Goal: Find contact information: Obtain details needed to contact an individual or organization

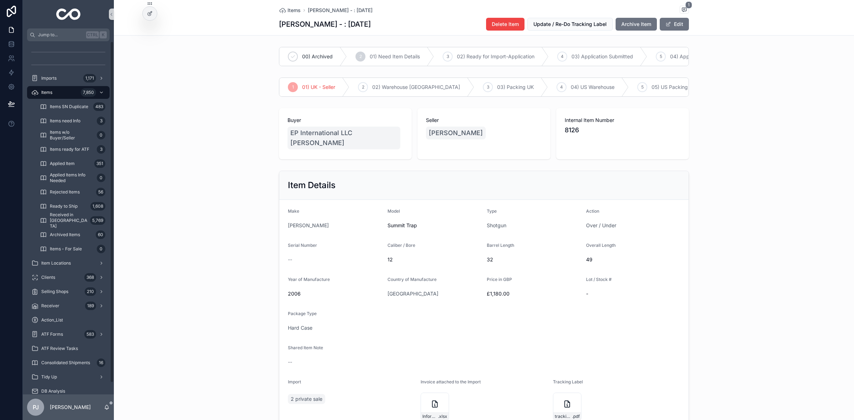
scroll to position [44, 0]
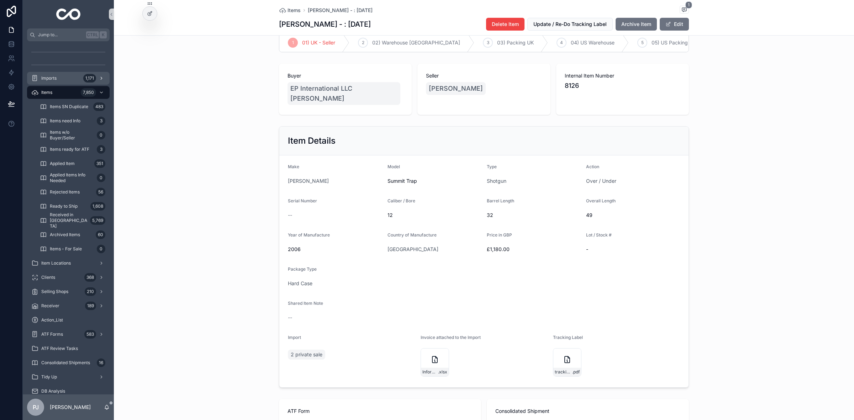
click at [52, 79] on span "Imports" at bounding box center [48, 78] width 15 height 6
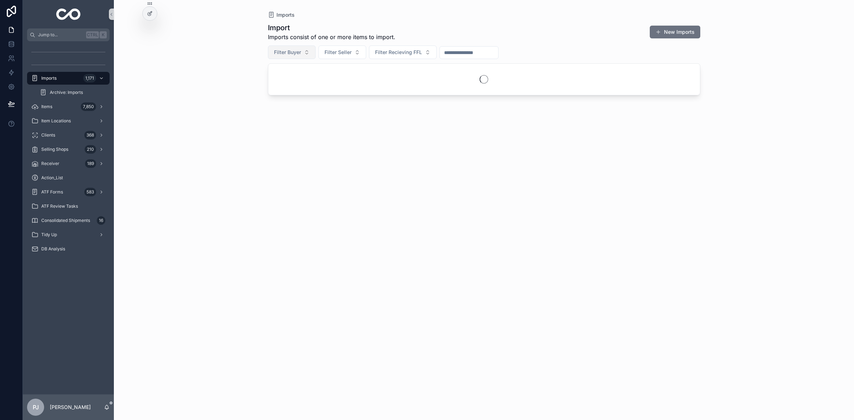
click at [287, 54] on span "Filter Buyer" at bounding box center [287, 52] width 27 height 7
type input "********"
click at [340, 53] on span "[US_STATE] Gun Expirience [PERSON_NAME]" at bounding box center [327, 52] width 107 height 7
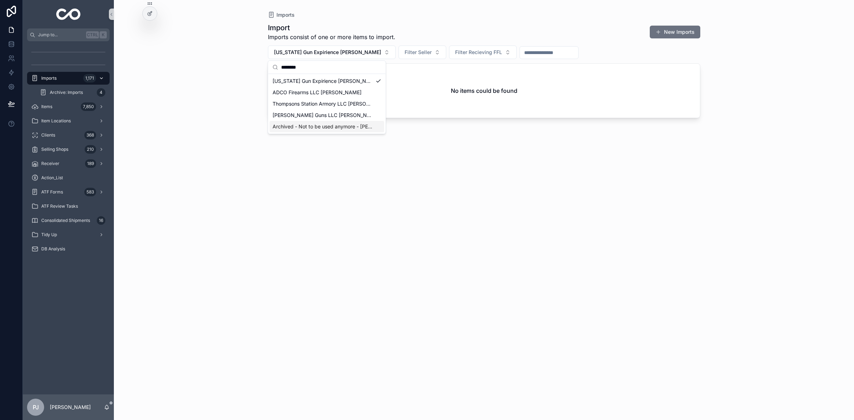
type input "********"
click at [54, 80] on span "Imports" at bounding box center [48, 78] width 15 height 6
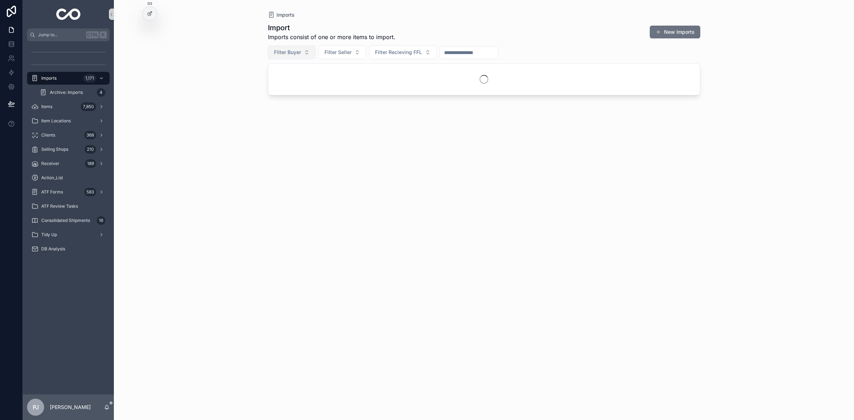
click at [294, 55] on span "Filter Buyer" at bounding box center [287, 52] width 27 height 7
type input "****"
click at [294, 86] on div "[PERSON_NAME]" at bounding box center [291, 80] width 85 height 11
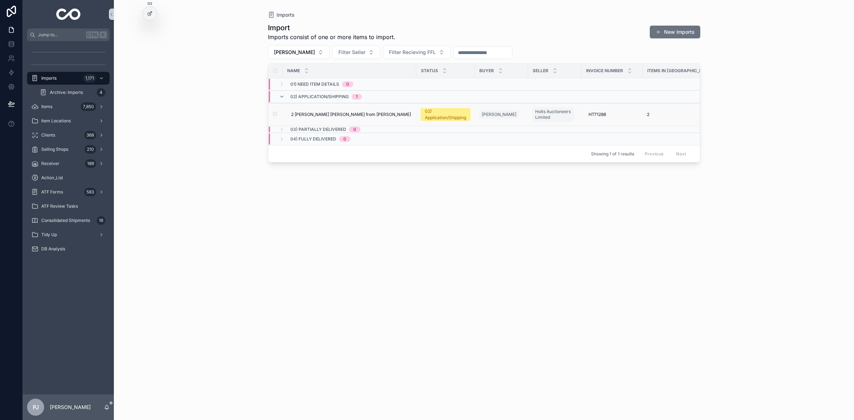
click at [455, 116] on div "02) Application/Shipping" at bounding box center [445, 114] width 41 height 13
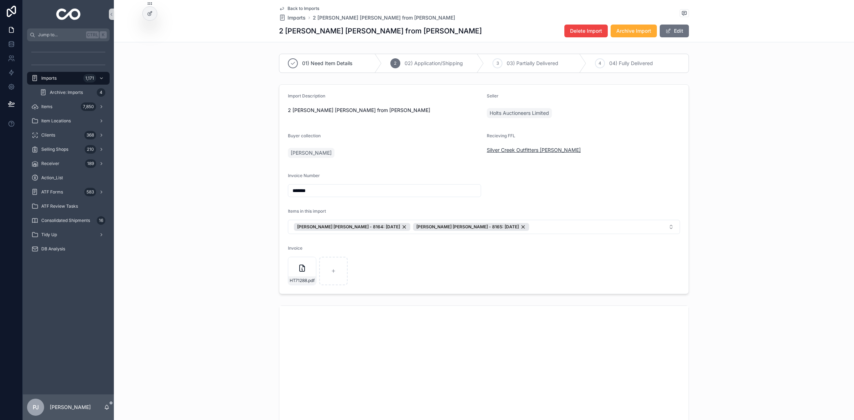
click at [512, 153] on span "Silver Creek Outfitters [PERSON_NAME]" at bounding box center [534, 150] width 94 height 7
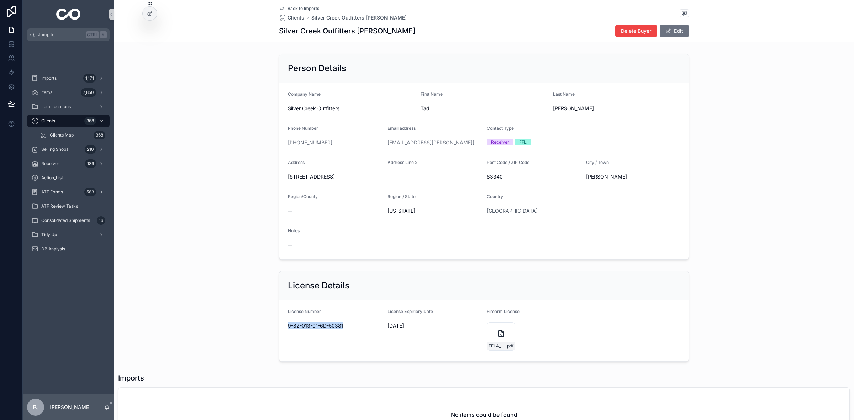
drag, startPoint x: 344, startPoint y: 330, endPoint x: 285, endPoint y: 333, distance: 59.1
click at [288, 333] on div "License Number 9-82-013-01-6D-50381" at bounding box center [335, 331] width 94 height 44
copy span "9-82-013-01-6D-50381"
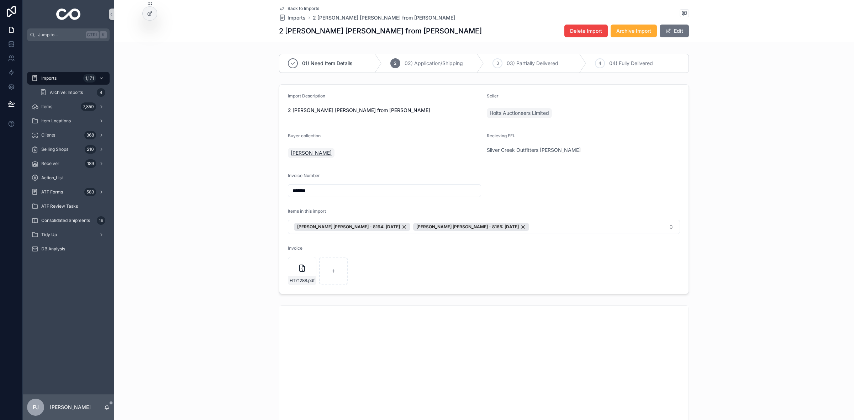
click at [300, 150] on span "[PERSON_NAME]" at bounding box center [311, 152] width 41 height 7
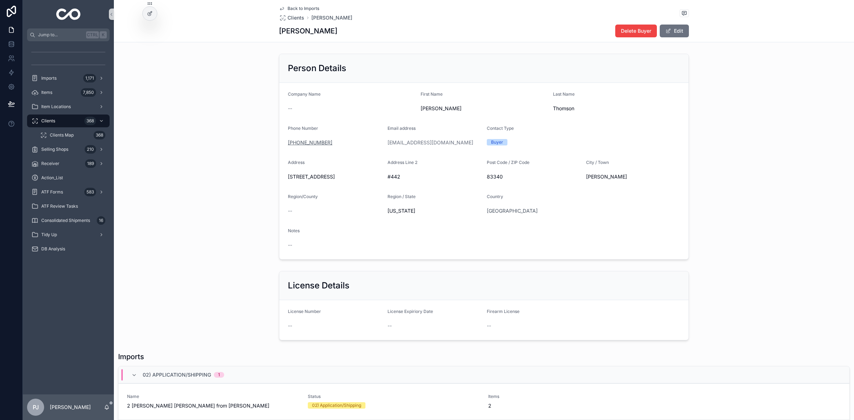
drag, startPoint x: 332, startPoint y: 142, endPoint x: 291, endPoint y: 145, distance: 41.0
click at [291, 145] on div "[PHONE_NUMBER]" at bounding box center [335, 142] width 94 height 7
copy link "[PHONE_NUMBER]"
